Goal: Transaction & Acquisition: Purchase product/service

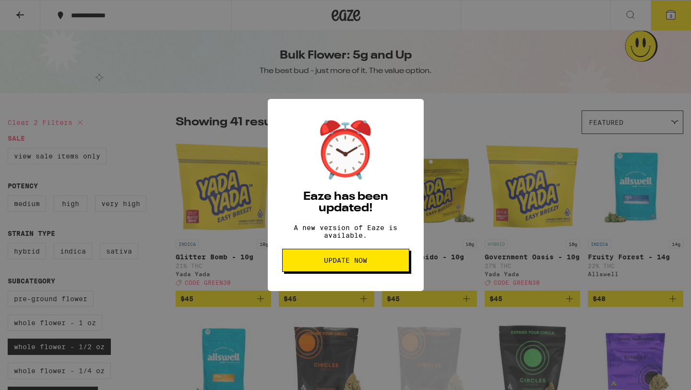
click at [321, 270] on button "Update Now" at bounding box center [345, 260] width 127 height 23
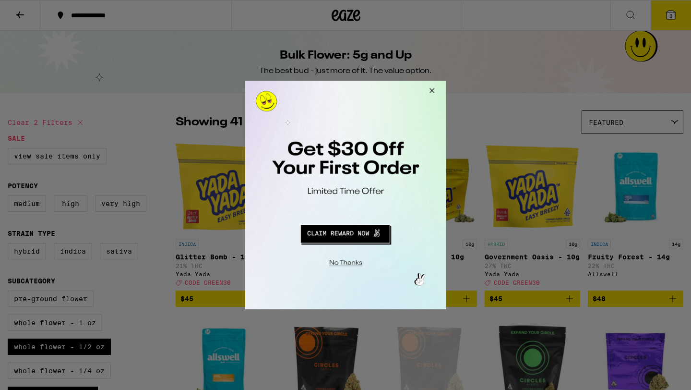
click at [428, 92] on button "Close Modal" at bounding box center [430, 92] width 26 height 23
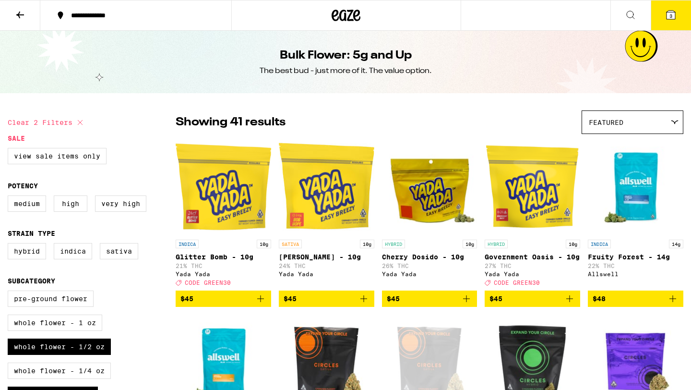
click at [673, 15] on icon at bounding box center [671, 15] width 9 height 9
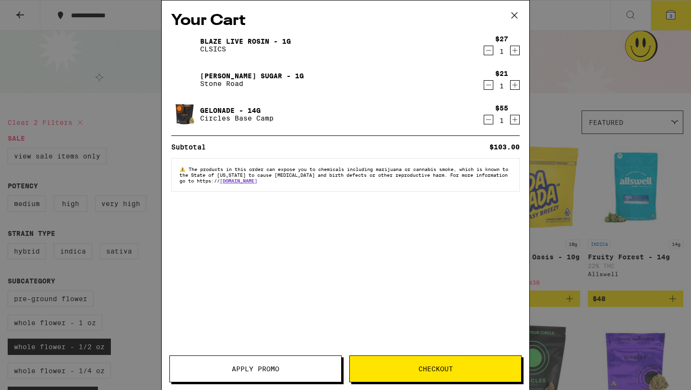
click at [315, 377] on button "Apply Promo" at bounding box center [255, 368] width 172 height 27
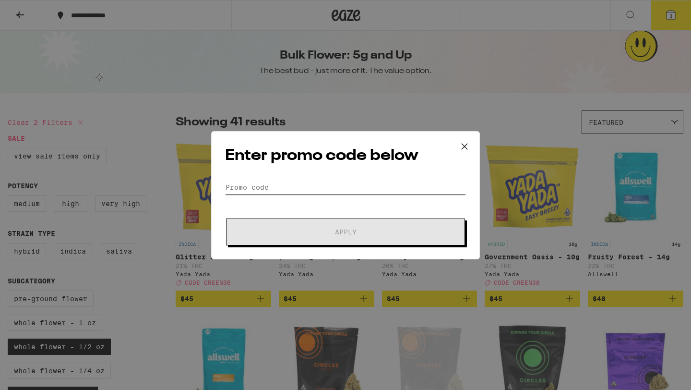
click at [256, 180] on input "Promo Code" at bounding box center [345, 187] width 241 height 14
paste input "NUGG30"
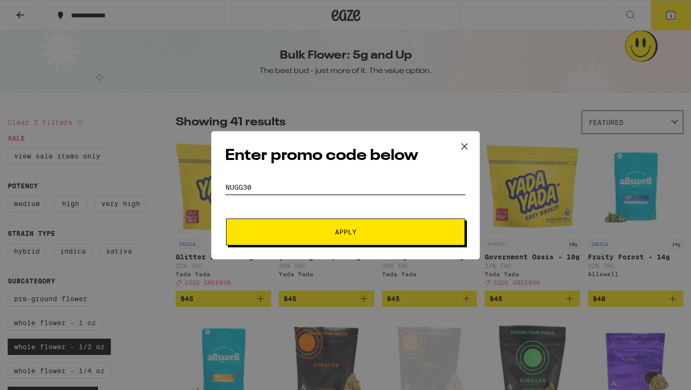
type input "NUGG30"
click at [270, 227] on button "Apply" at bounding box center [345, 231] width 239 height 27
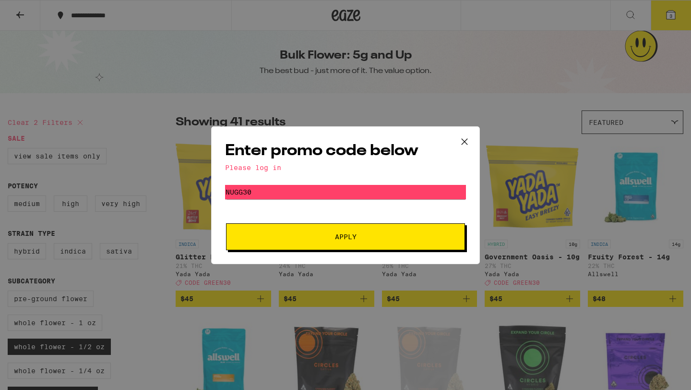
click at [262, 161] on div "Enter promo code below Please log in Promo Code NUGG30 Apply" at bounding box center [345, 195] width 269 height 138
click at [466, 145] on icon at bounding box center [465, 141] width 14 height 14
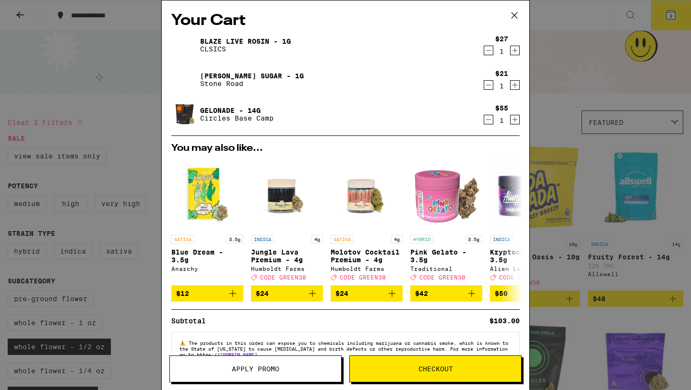
click at [387, 371] on span "Checkout" at bounding box center [435, 368] width 171 height 7
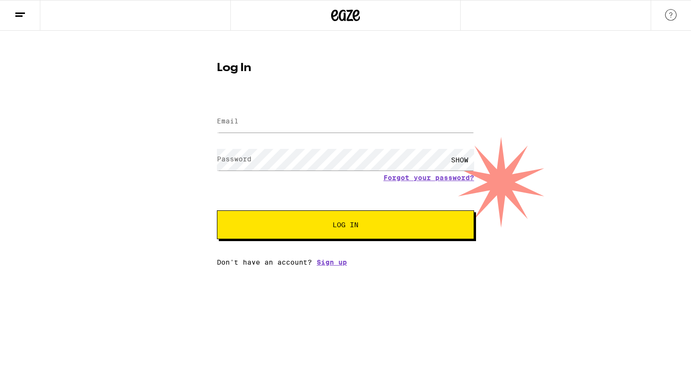
click at [330, 266] on html "Log In Email Email Password Password SHOW Forgot your password? Log In Don't ha…" at bounding box center [345, 133] width 691 height 266
click at [338, 262] on link "Sign up" at bounding box center [332, 262] width 30 height 8
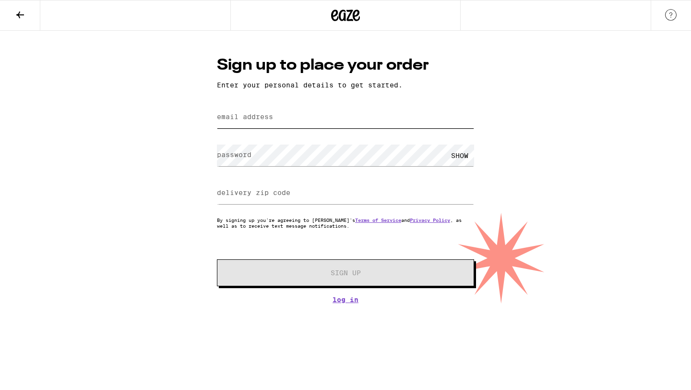
click at [277, 125] on input "email address" at bounding box center [345, 118] width 257 height 22
type input "[EMAIL_ADDRESS][DOMAIN_NAME]"
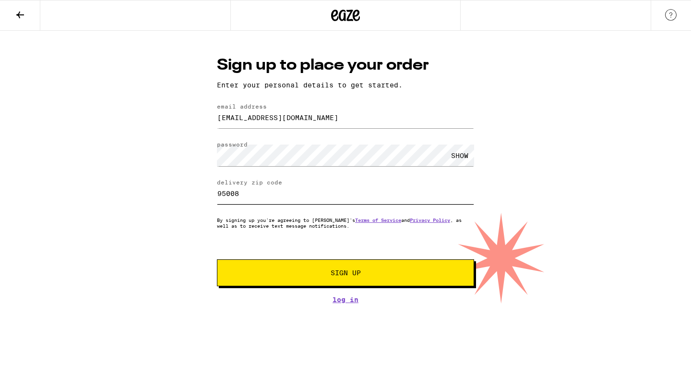
type input "95008"
click at [289, 273] on span "Sign Up" at bounding box center [345, 272] width 191 height 7
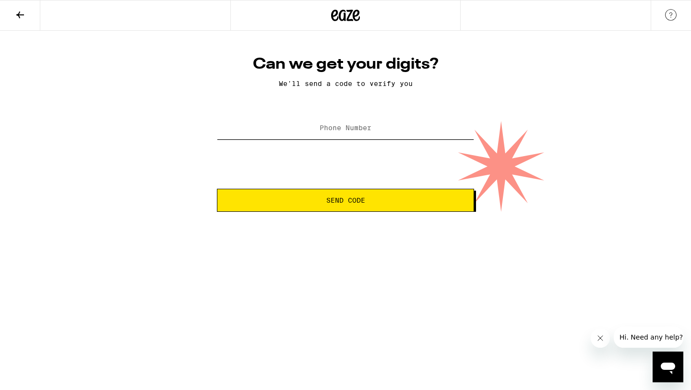
click at [355, 124] on input "Phone Number" at bounding box center [345, 129] width 257 height 22
type input "[PHONE_NUMBER]"
click at [302, 202] on span "Send Code" at bounding box center [345, 200] width 241 height 7
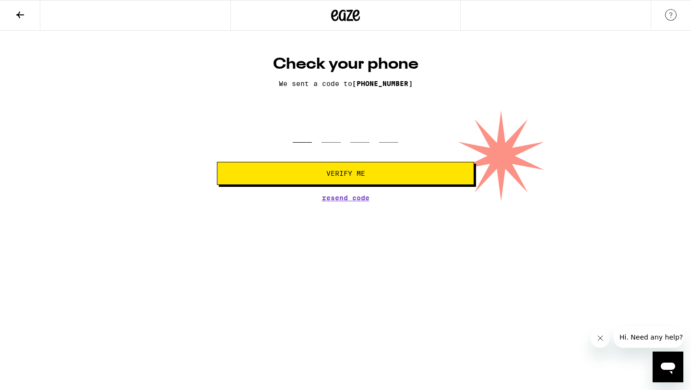
click at [306, 137] on input "tel" at bounding box center [302, 128] width 19 height 28
type input "9"
type input "4"
type input "2"
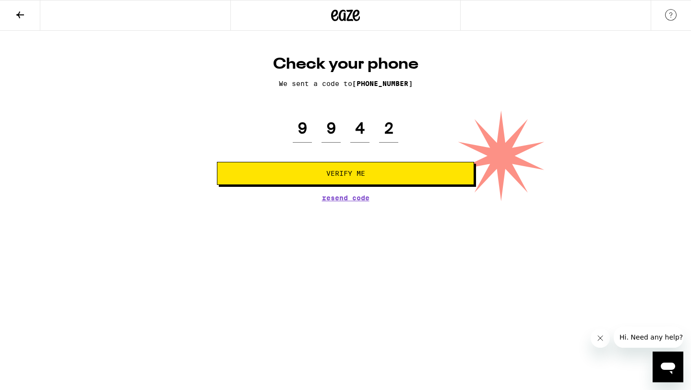
click at [321, 174] on span "Verify Me" at bounding box center [345, 173] width 241 height 7
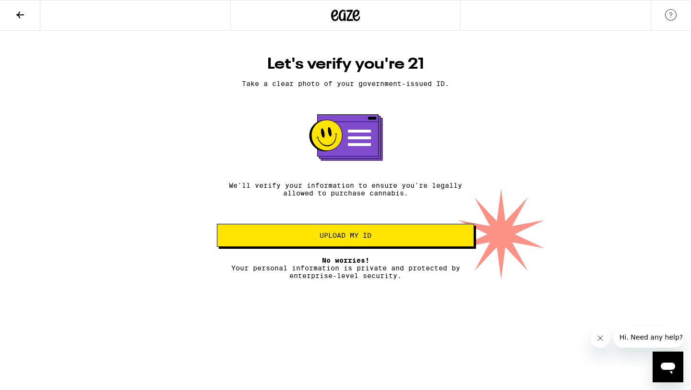
click at [349, 239] on span "Upload my ID" at bounding box center [346, 235] width 52 height 7
click at [341, 135] on icon at bounding box center [326, 135] width 31 height 31
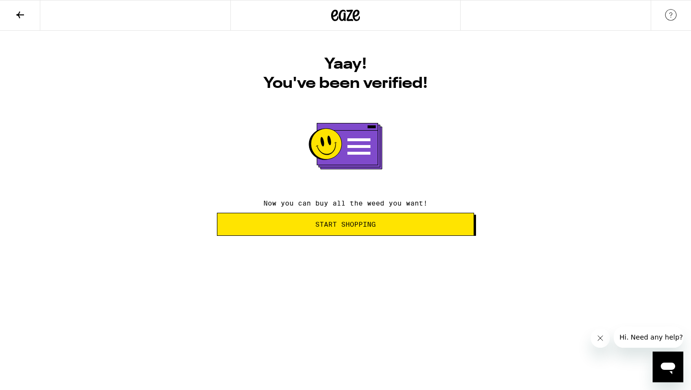
click at [422, 234] on button "Start Shopping" at bounding box center [345, 224] width 257 height 23
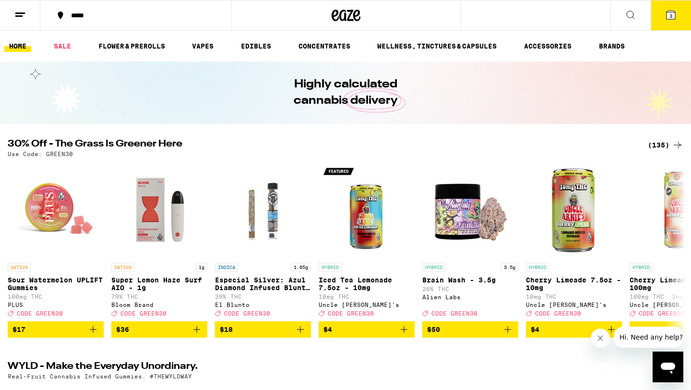
click at [658, 11] on button "3" at bounding box center [671, 15] width 40 height 30
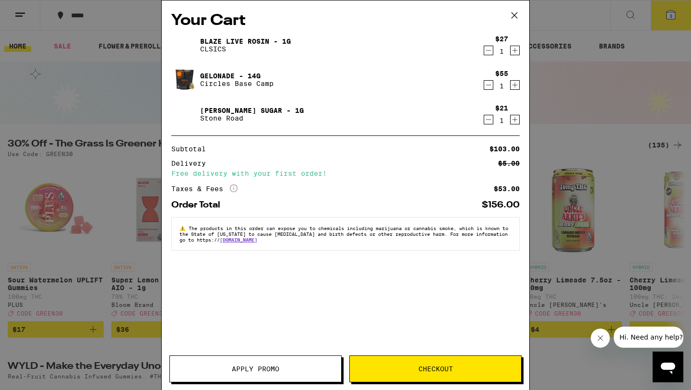
click at [287, 365] on span "Apply Promo" at bounding box center [255, 368] width 171 height 7
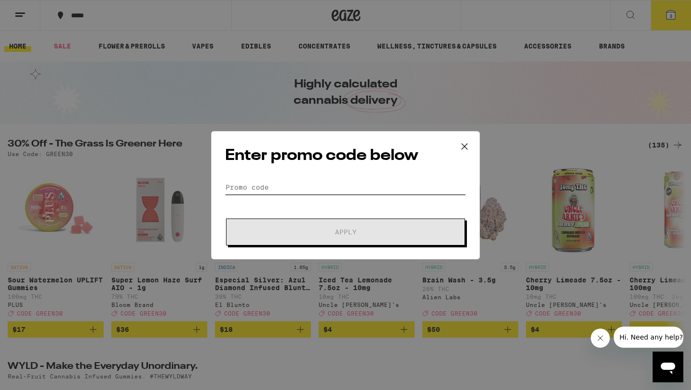
click at [279, 186] on input "Promo Code" at bounding box center [345, 187] width 241 height 14
paste input "NUGG30"
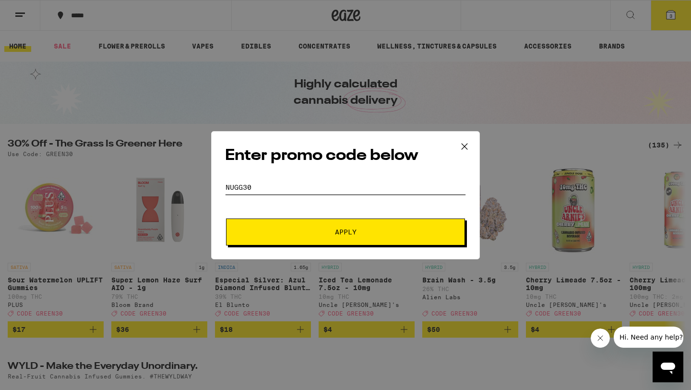
type input "NUGG30"
click at [288, 238] on button "Apply" at bounding box center [345, 231] width 239 height 27
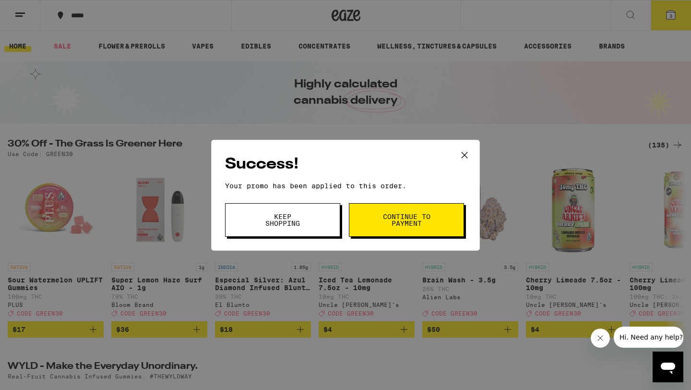
click at [367, 213] on button "Continue to payment" at bounding box center [406, 220] width 115 height 34
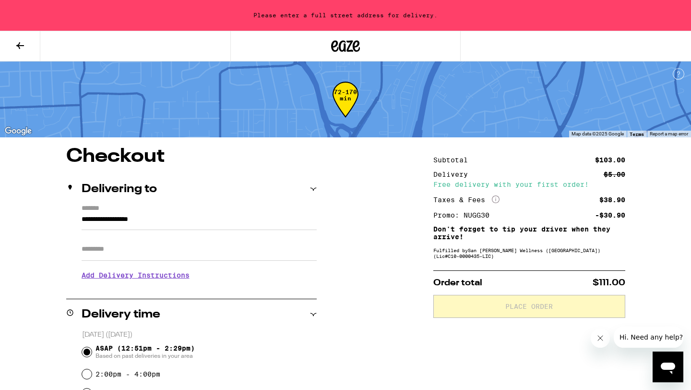
click at [185, 218] on input "**********" at bounding box center [199, 222] width 235 height 16
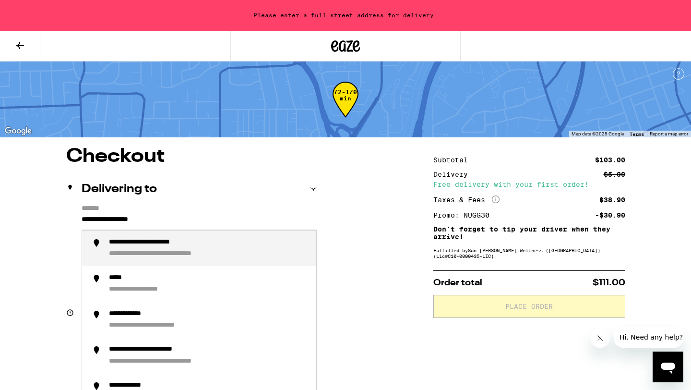
click at [163, 225] on input "**********" at bounding box center [199, 222] width 235 height 16
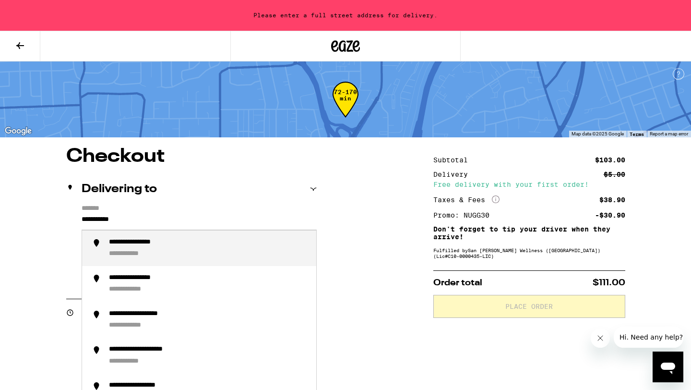
click at [178, 254] on div "**********" at bounding box center [209, 248] width 200 height 21
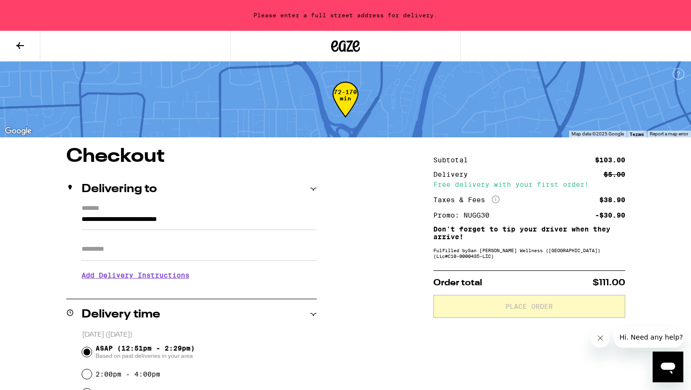
type input "**********"
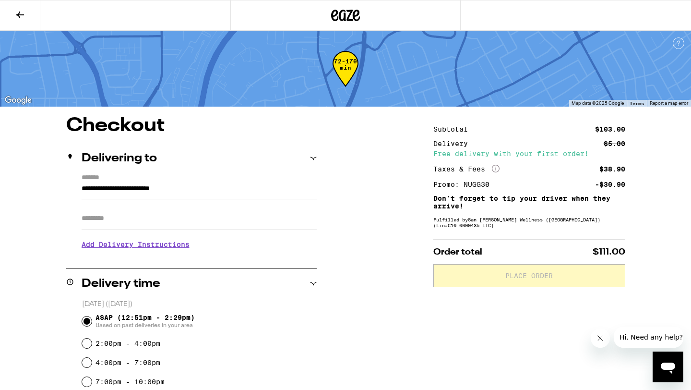
click at [602, 340] on icon "Close message from company" at bounding box center [601, 338] width 8 height 8
click at [93, 347] on div "2:00pm - 4:00pm" at bounding box center [199, 343] width 235 height 19
click at [89, 343] on input "2:00pm - 4:00pm" at bounding box center [87, 343] width 10 height 10
radio input "true"
click at [494, 170] on icon "More Info" at bounding box center [496, 169] width 8 height 8
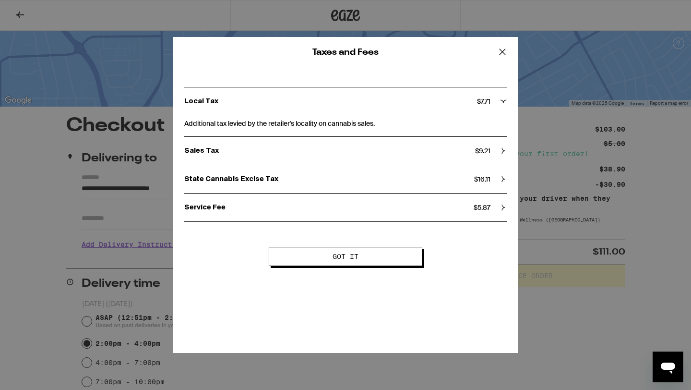
click at [505, 179] on icon at bounding box center [503, 179] width 7 height 7
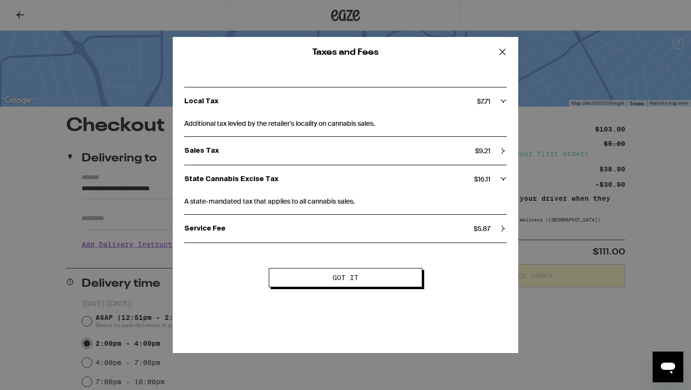
click at [505, 179] on icon at bounding box center [504, 179] width 6 height 3
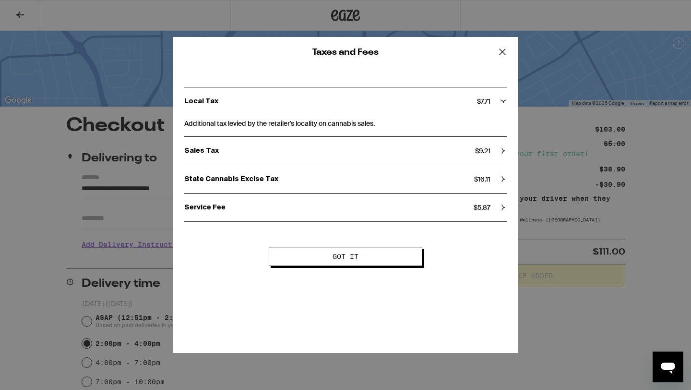
click at [503, 106] on div "Local Tax $ 7.71" at bounding box center [345, 101] width 323 height 9
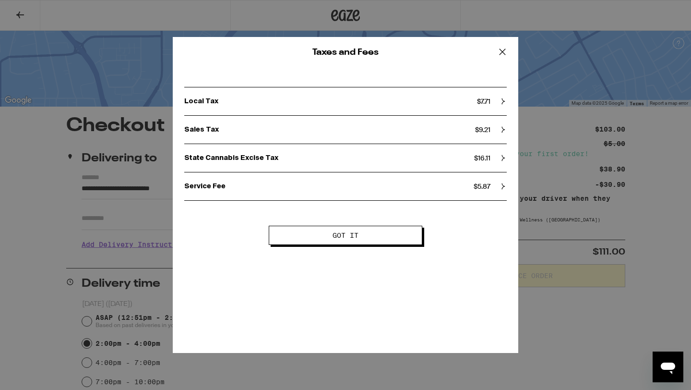
click at [503, 106] on div "Local Tax $ 7.71" at bounding box center [345, 101] width 323 height 9
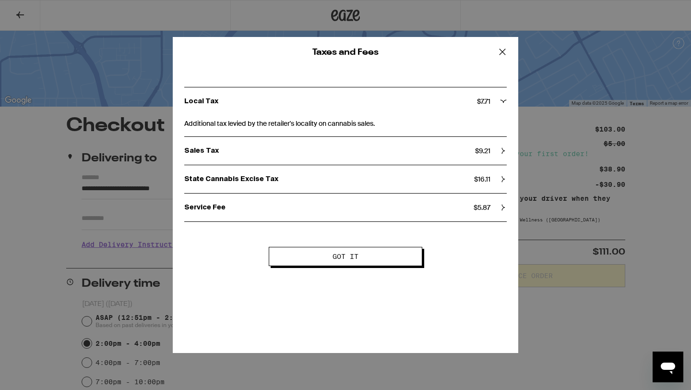
click at [502, 152] on icon at bounding box center [503, 150] width 7 height 7
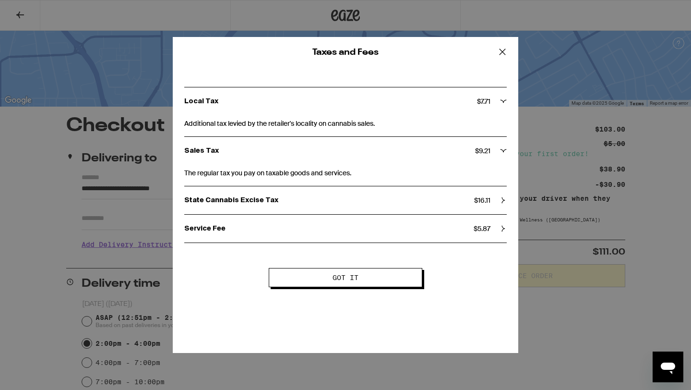
click at [506, 51] on icon at bounding box center [503, 52] width 14 height 14
